Goal: Find specific page/section: Find specific page/section

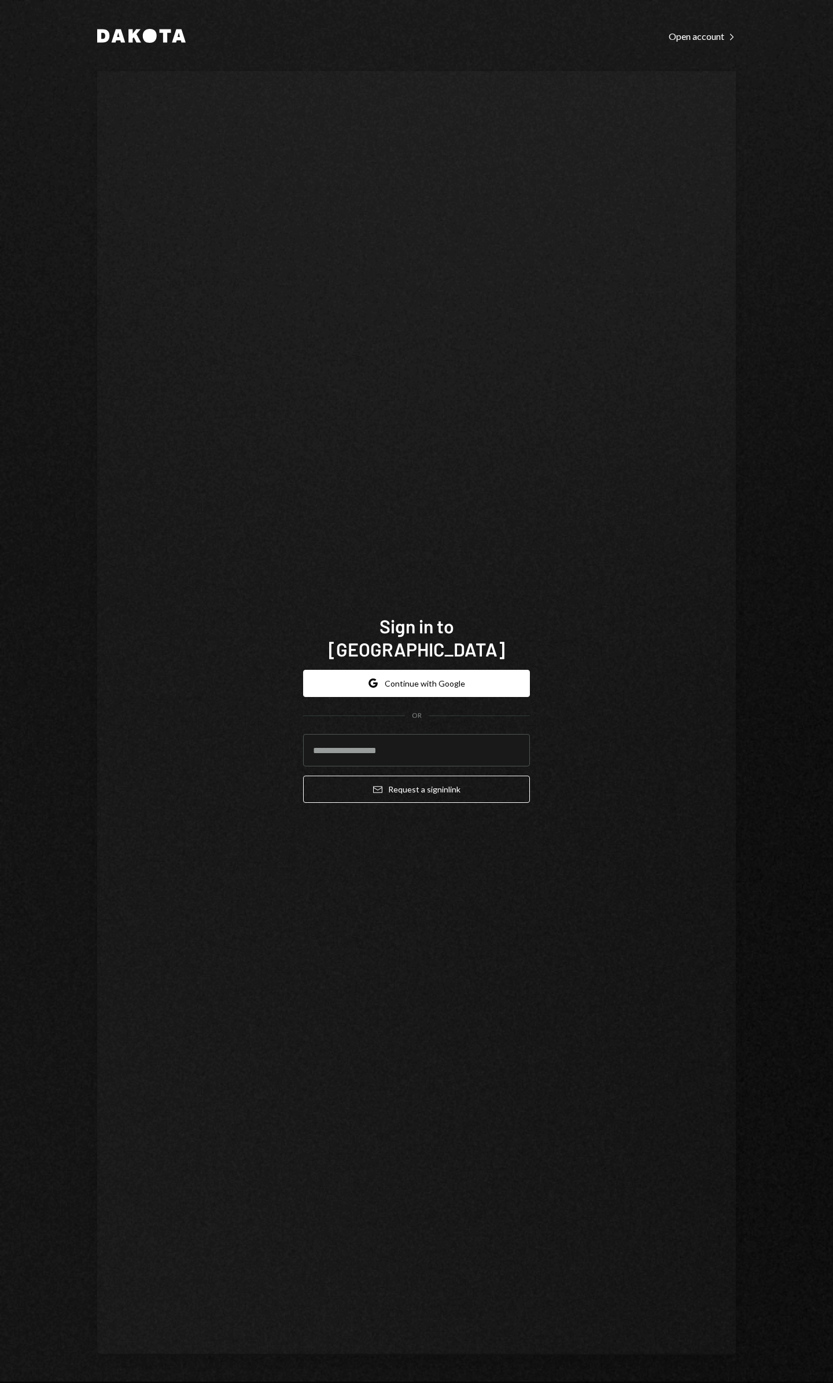
drag, startPoint x: 362, startPoint y: 744, endPoint x: 363, endPoint y: 719, distance: 24.9
click at [362, 744] on input "email" at bounding box center [416, 750] width 227 height 32
type input "**********"
click at [384, 781] on button "Email Request a sign in link" at bounding box center [416, 789] width 227 height 27
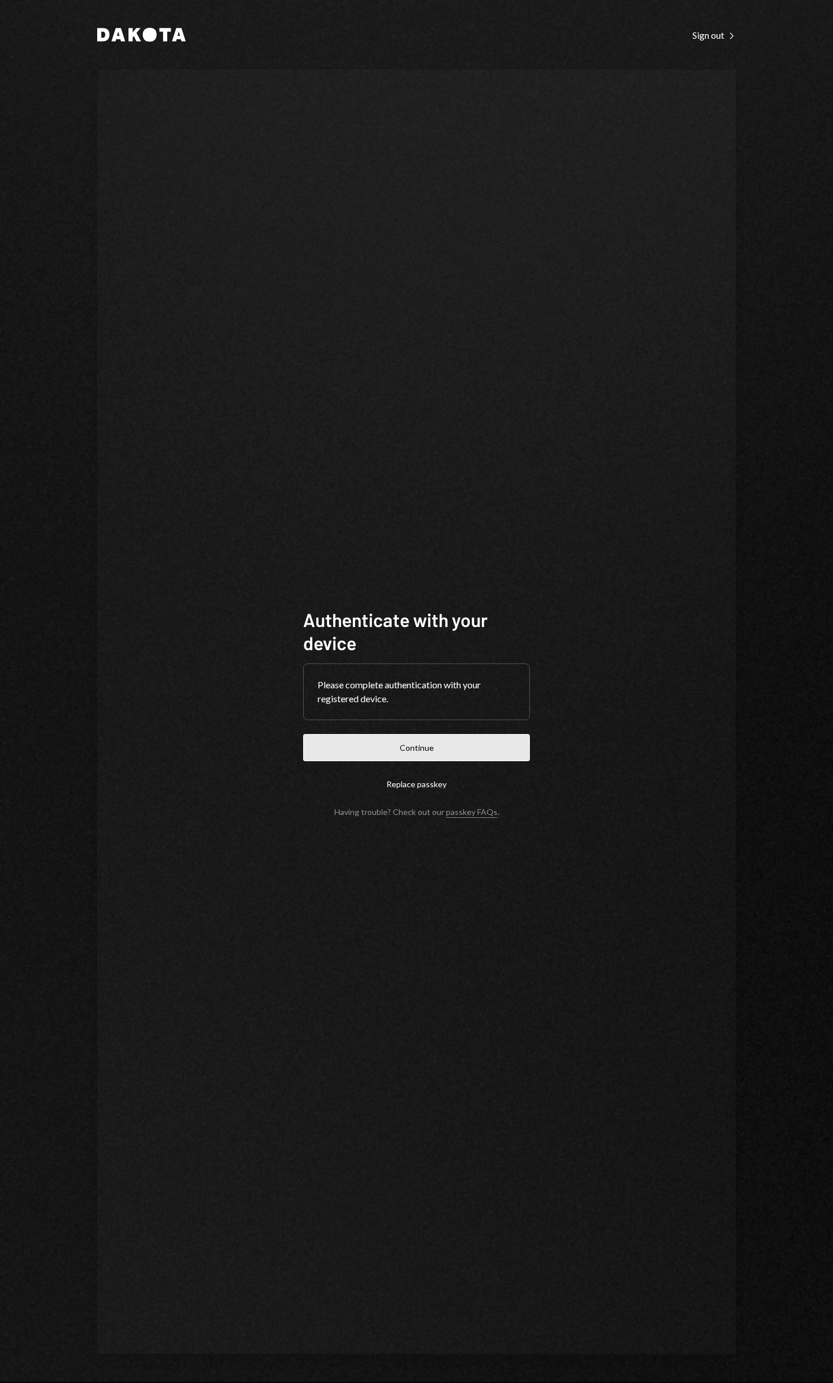
click at [417, 739] on button "Continue" at bounding box center [416, 747] width 227 height 27
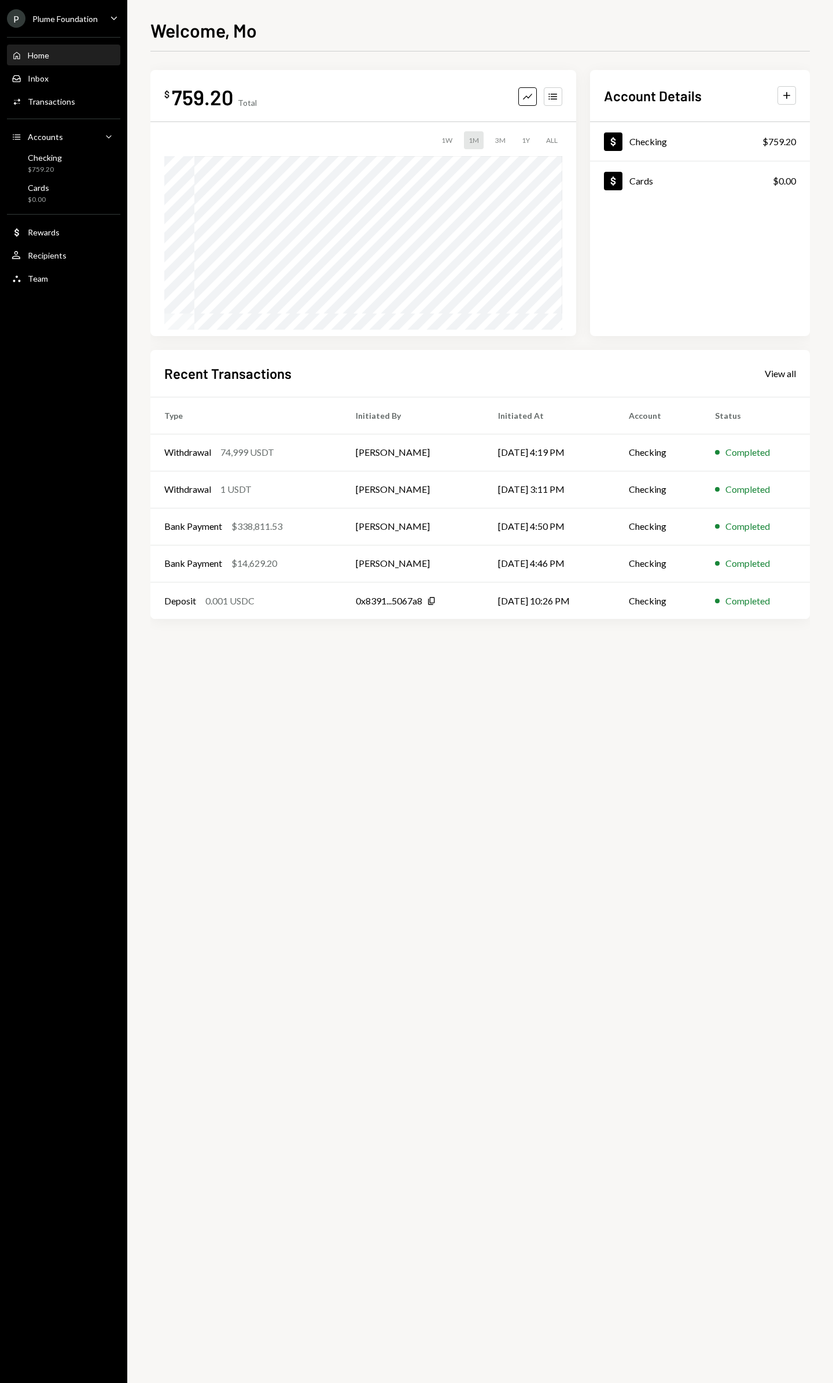
click at [53, 20] on div "Plume Foundation" at bounding box center [64, 19] width 65 height 10
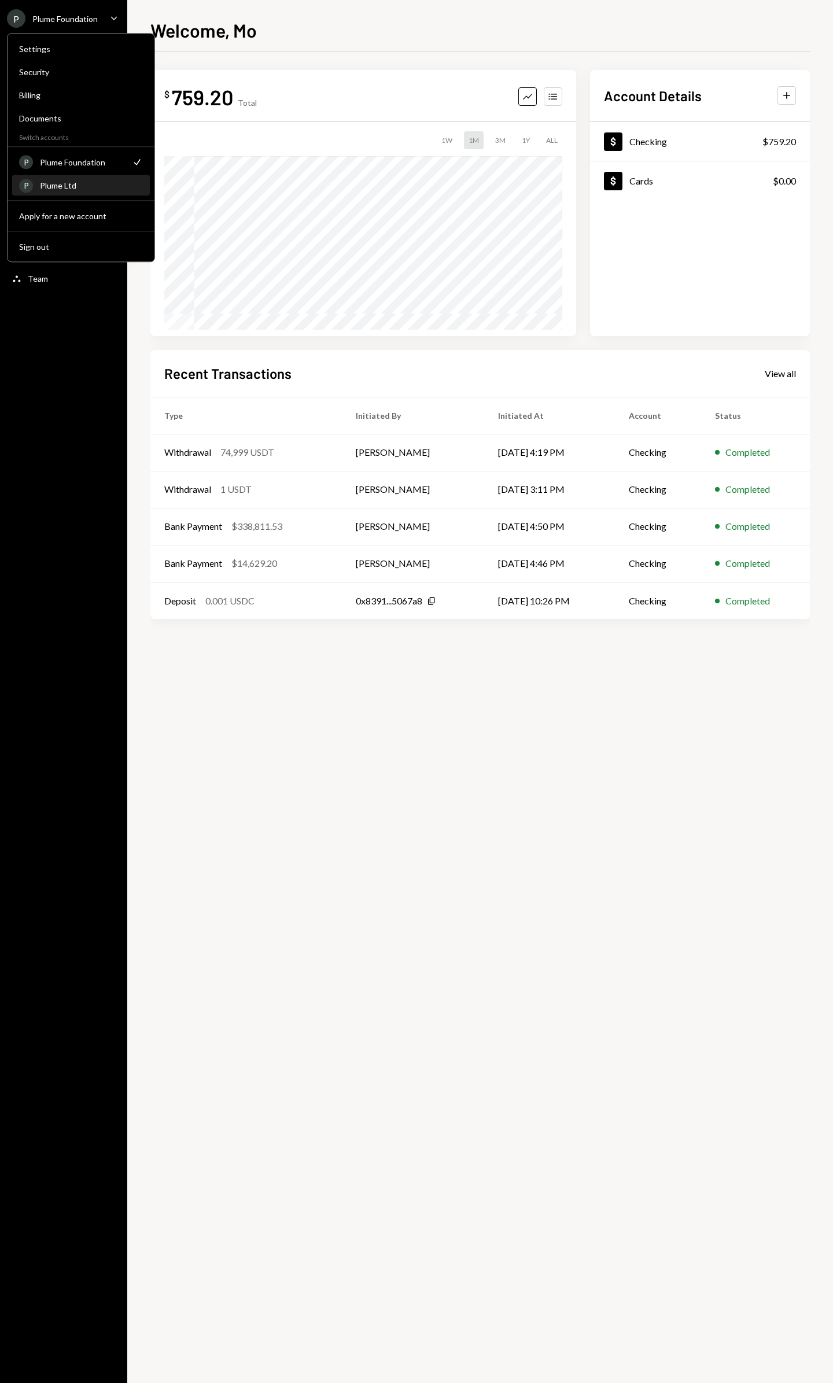
click at [67, 190] on div "P Plume Ltd" at bounding box center [81, 186] width 124 height 20
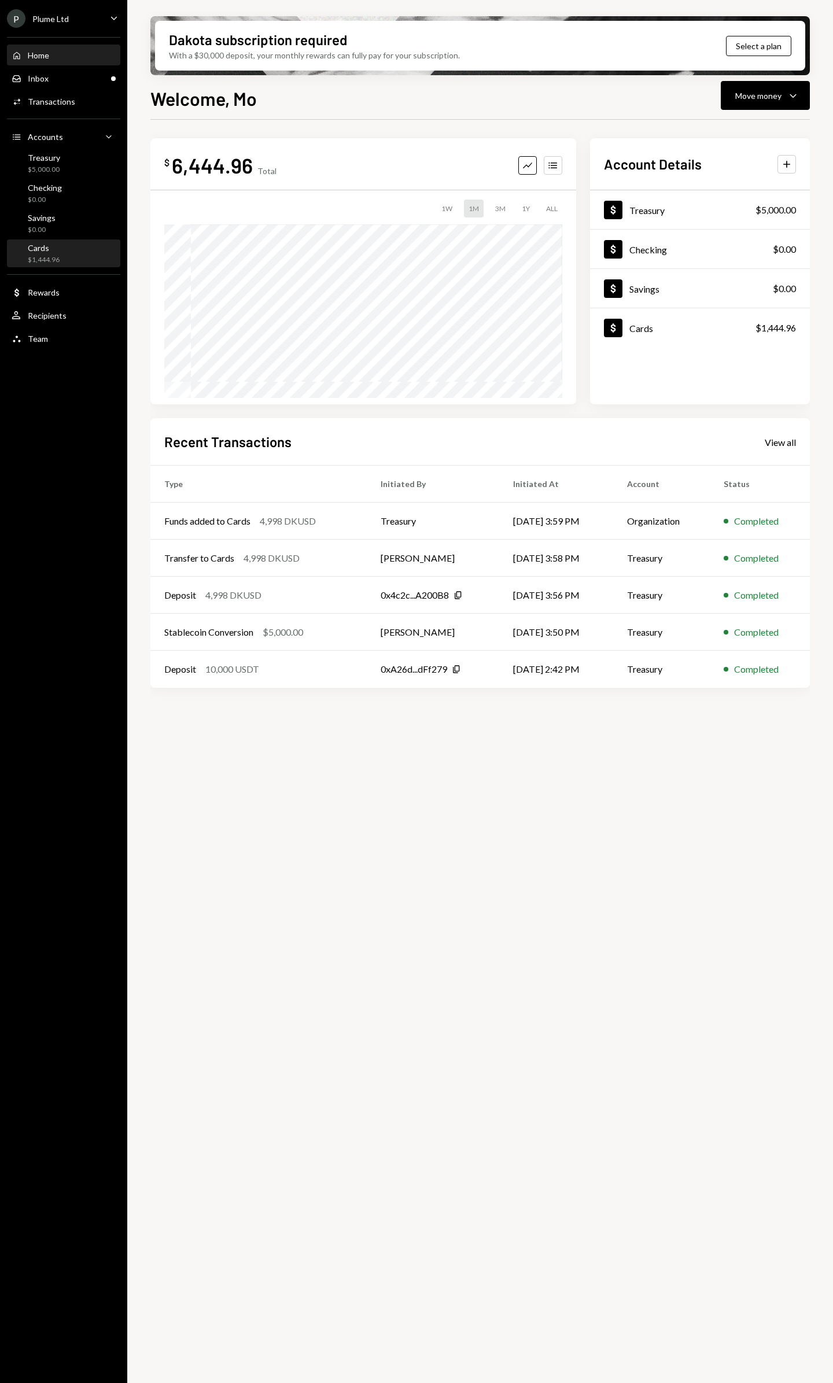
click at [66, 250] on div "Cards $1,444.96" at bounding box center [64, 254] width 104 height 22
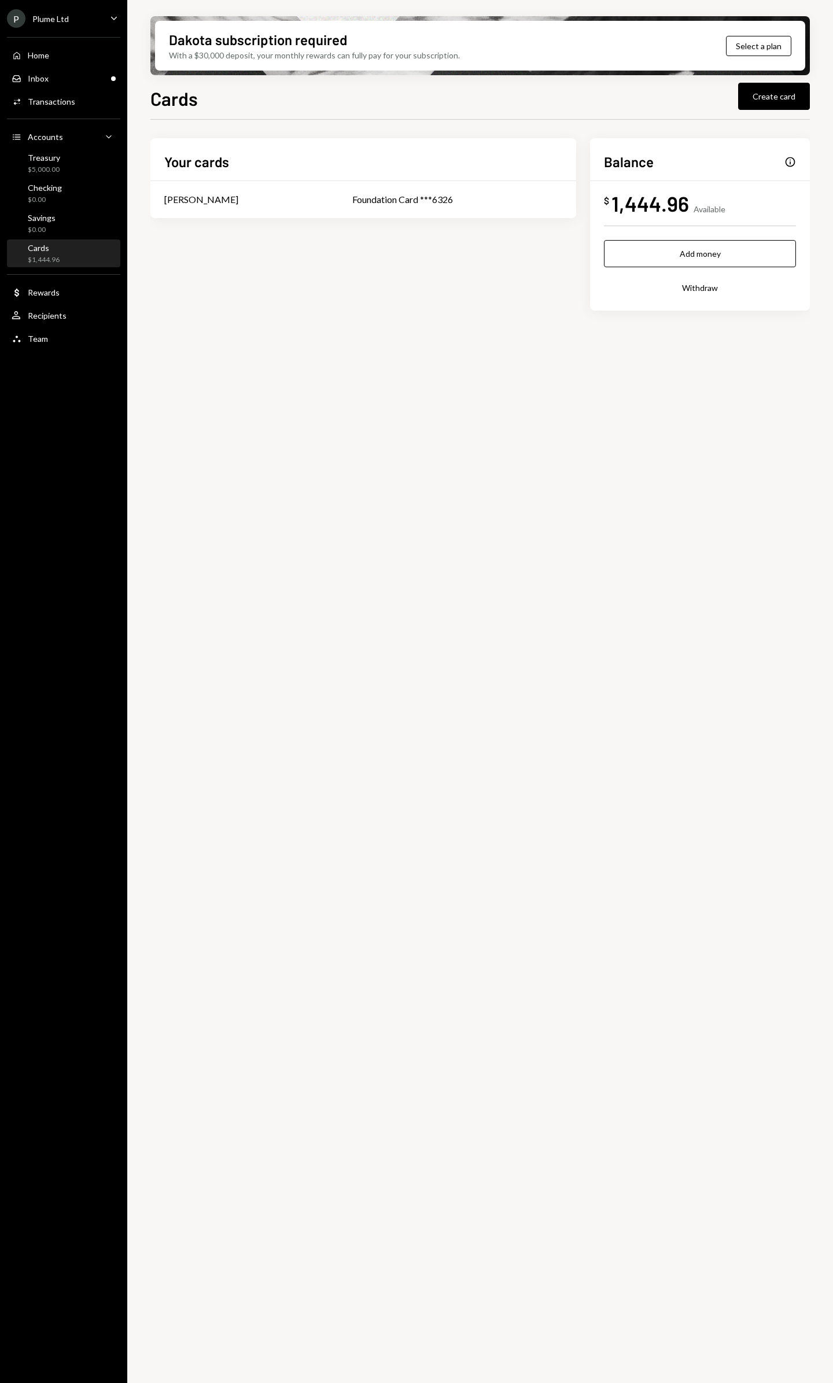
click at [87, 24] on div "P Plume Ltd Caret Down" at bounding box center [63, 18] width 127 height 19
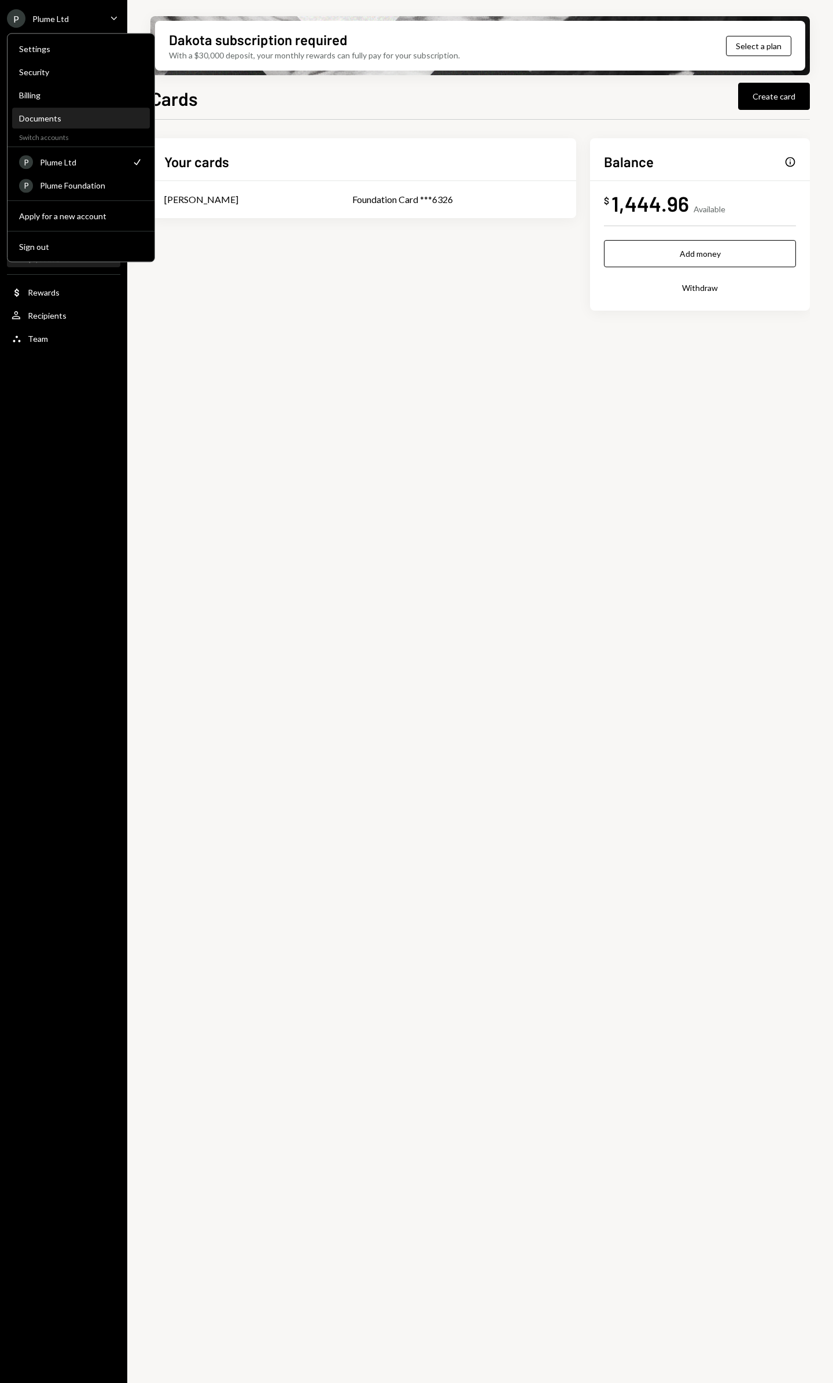
click at [62, 117] on div "Documents" at bounding box center [81, 118] width 124 height 10
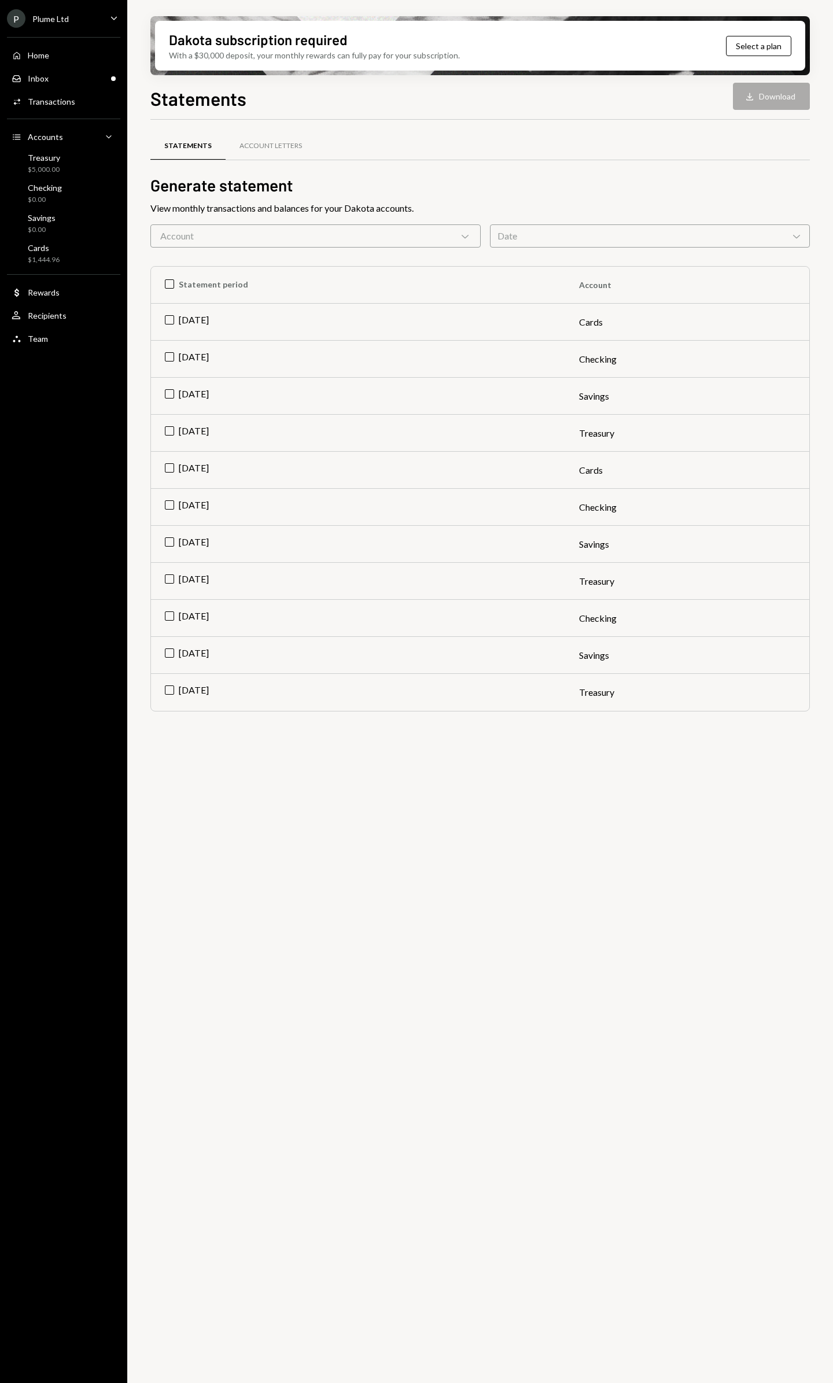
click at [436, 231] on div "Account Chevron Down" at bounding box center [315, 235] width 330 height 23
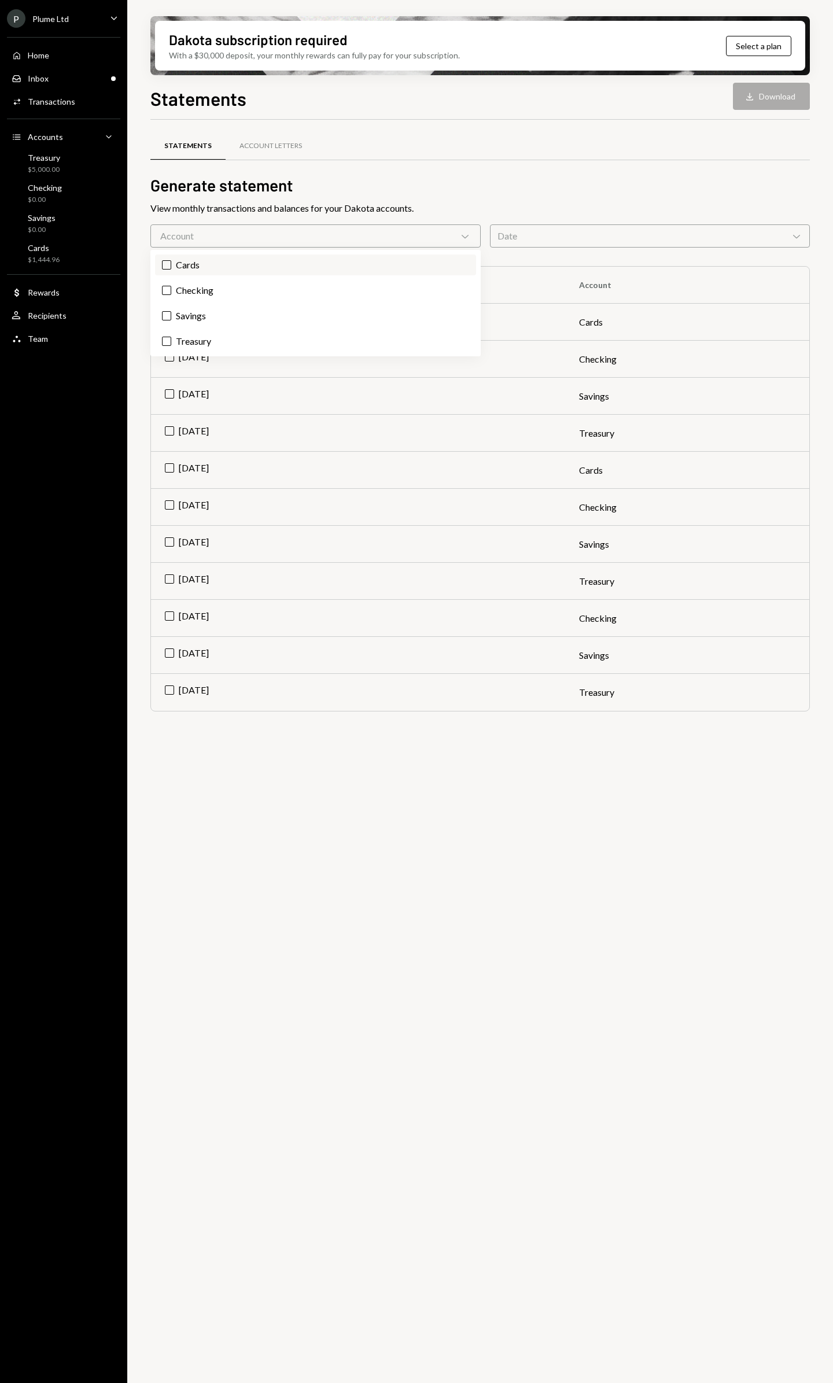
click at [389, 264] on label "Cards" at bounding box center [315, 264] width 321 height 21
click at [171, 264] on button "Cards" at bounding box center [166, 264] width 9 height 9
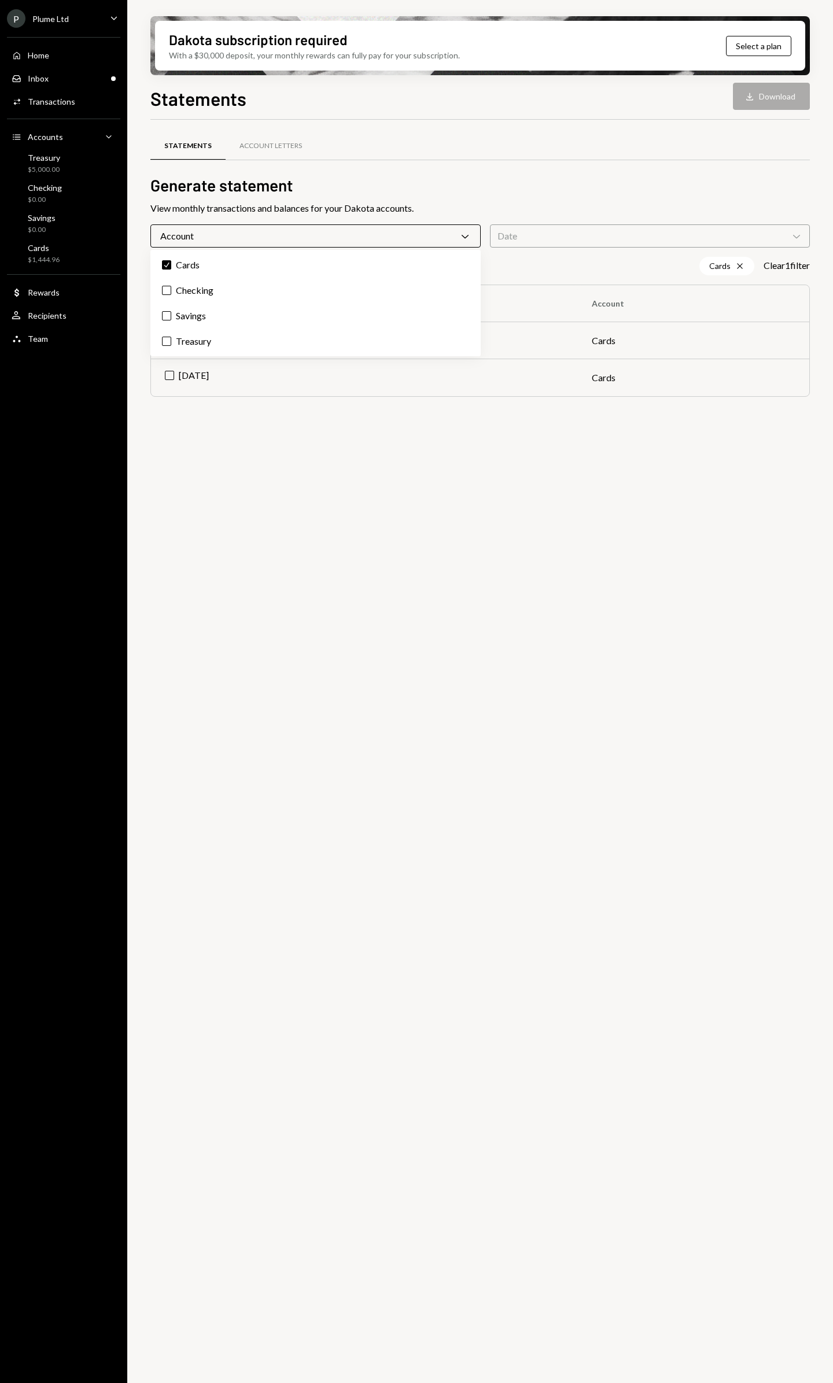
click at [471, 233] on div "Account Chevron Down" at bounding box center [315, 235] width 330 height 23
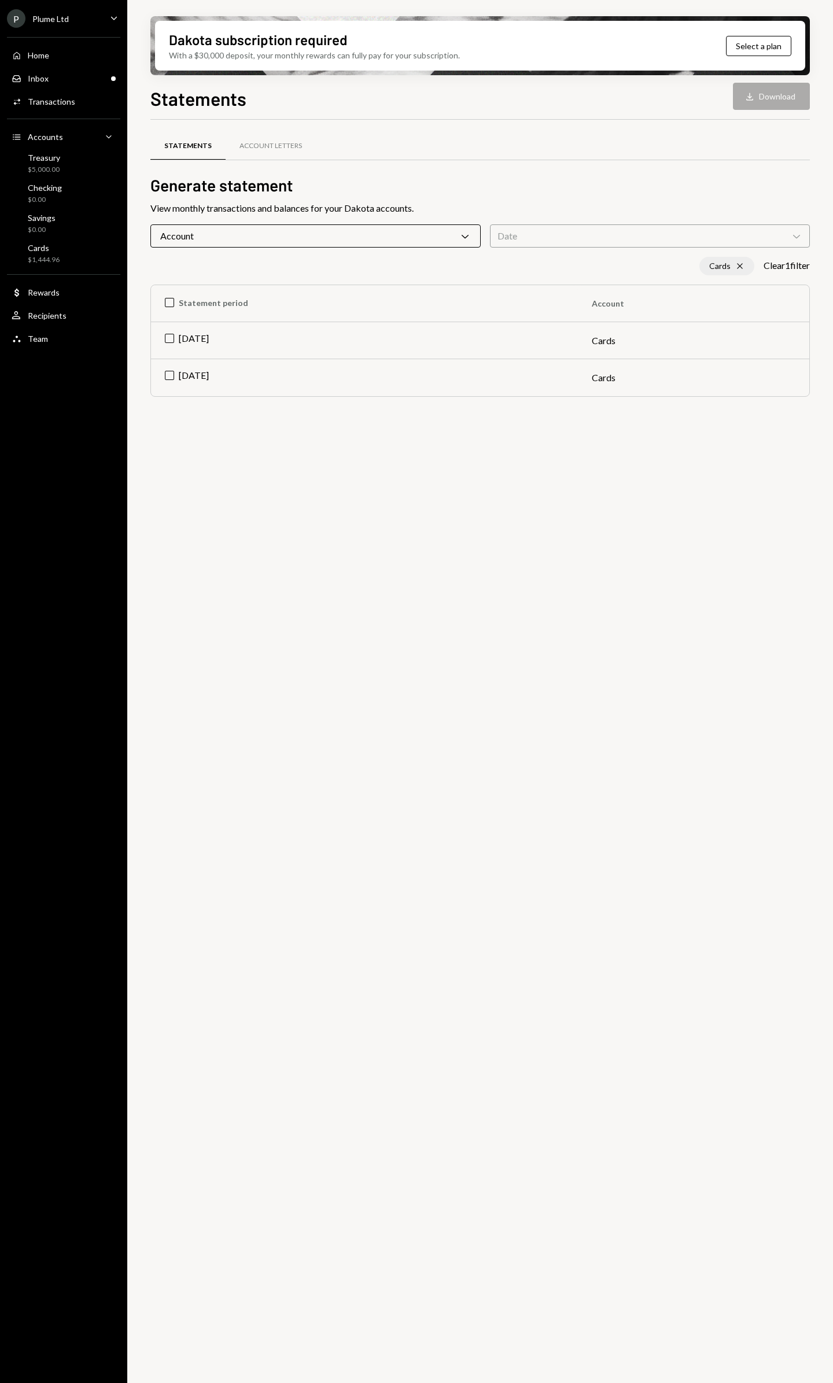
click at [740, 264] on icon "Cross" at bounding box center [739, 265] width 9 height 9
